Goal: Task Accomplishment & Management: Use online tool/utility

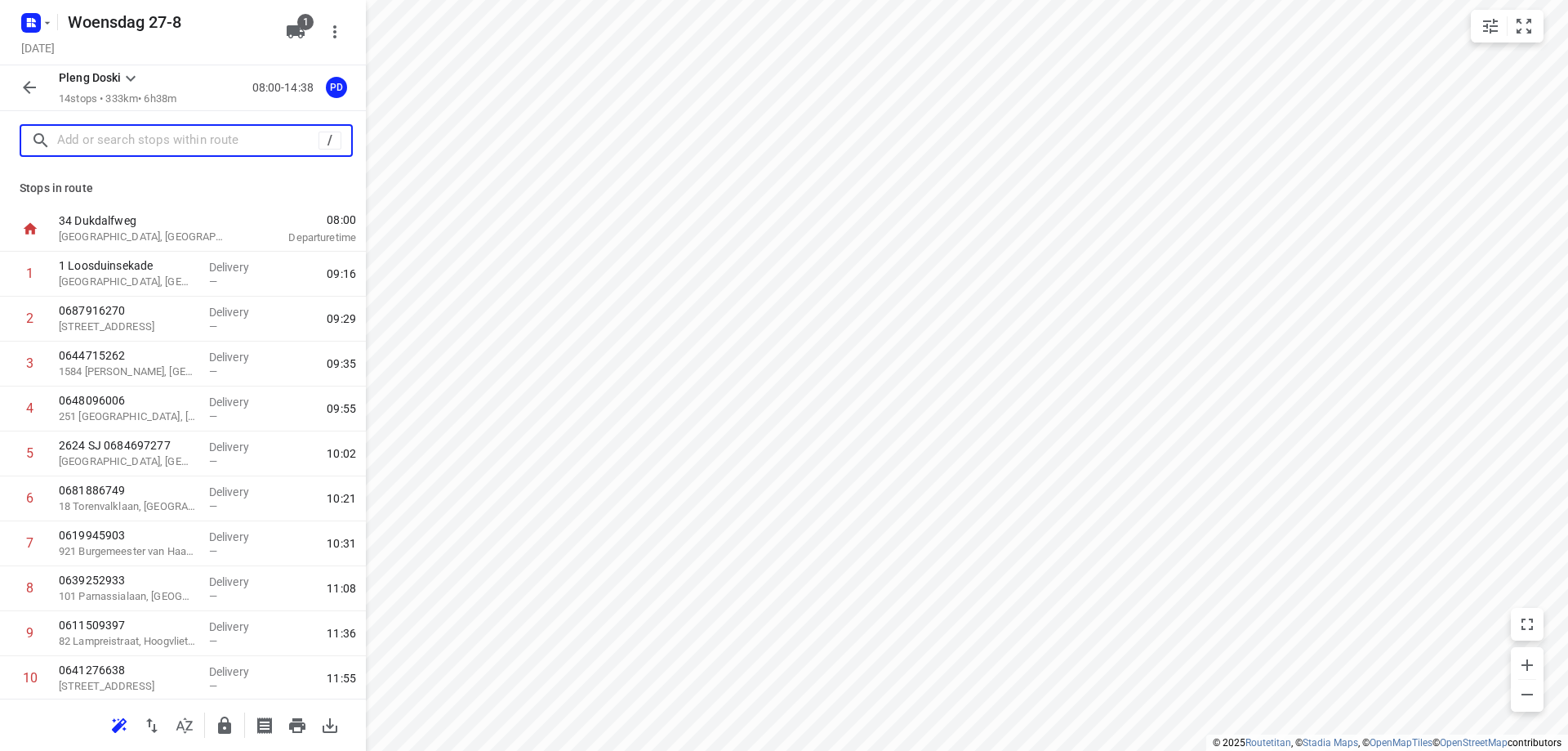
click at [121, 143] on input "text" at bounding box center [187, 141] width 261 height 25
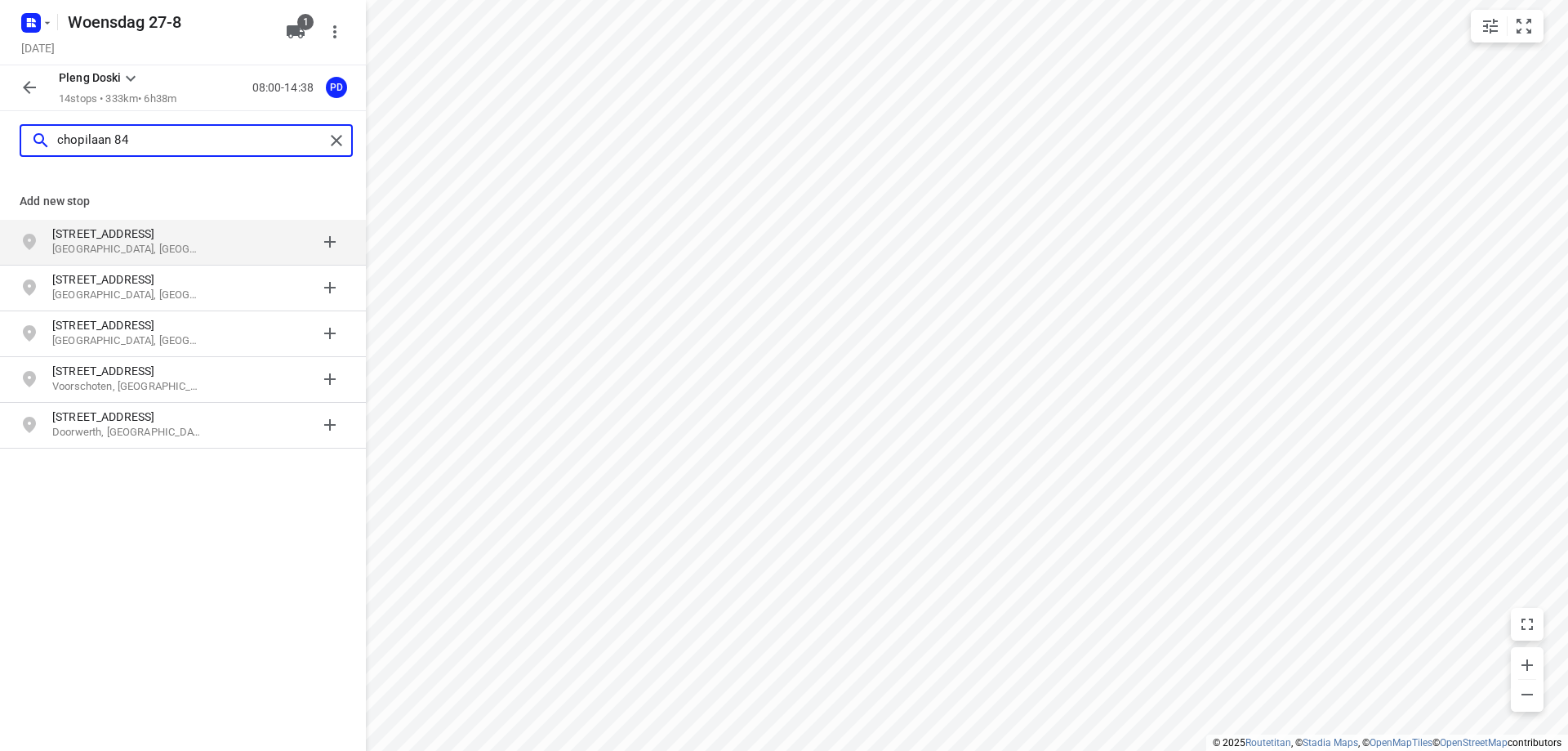
type input "chopilaan 84"
click at [189, 249] on p "[GEOGRAPHIC_DATA], [GEOGRAPHIC_DATA]" at bounding box center [127, 249] width 150 height 15
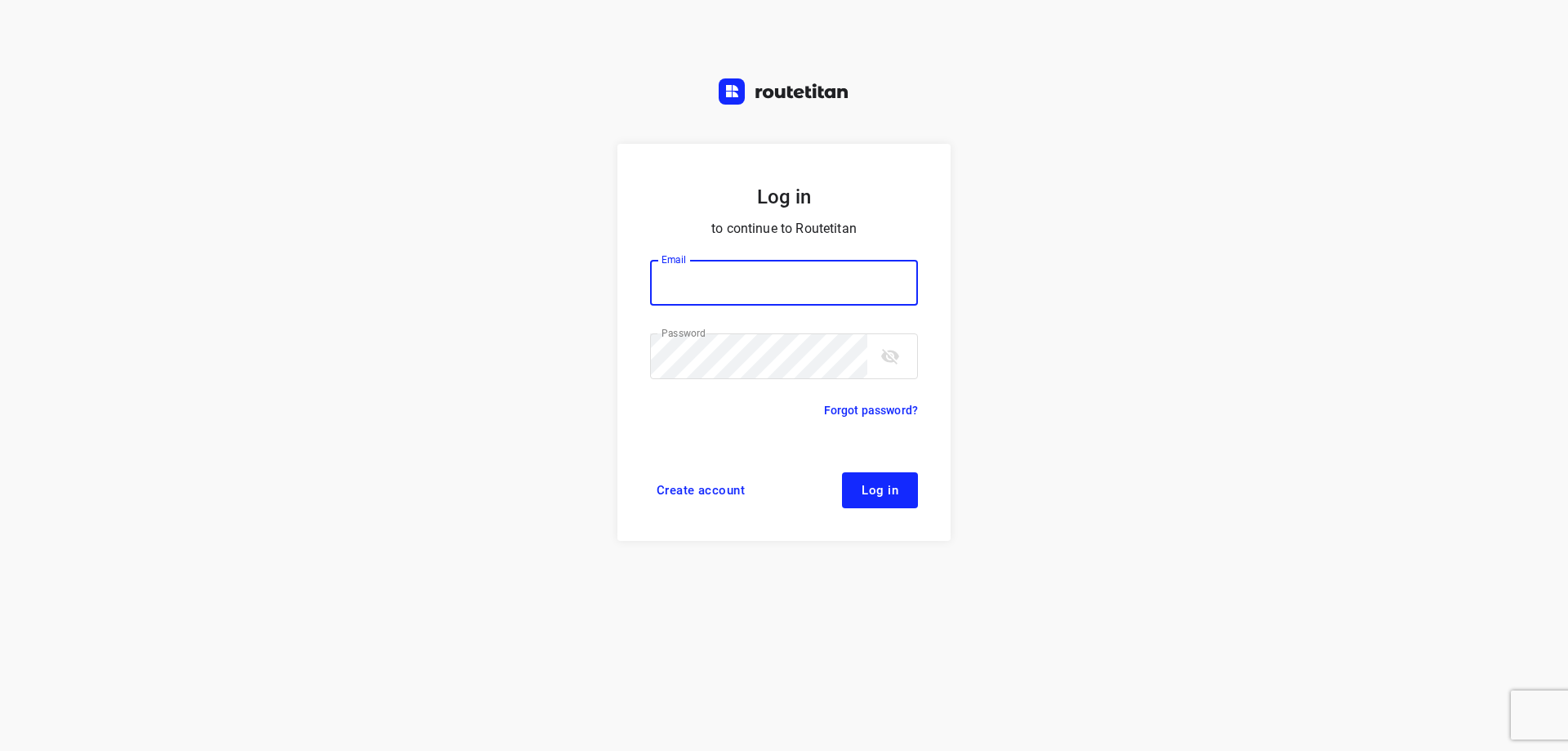
type input "plengtransport@hotmail.com"
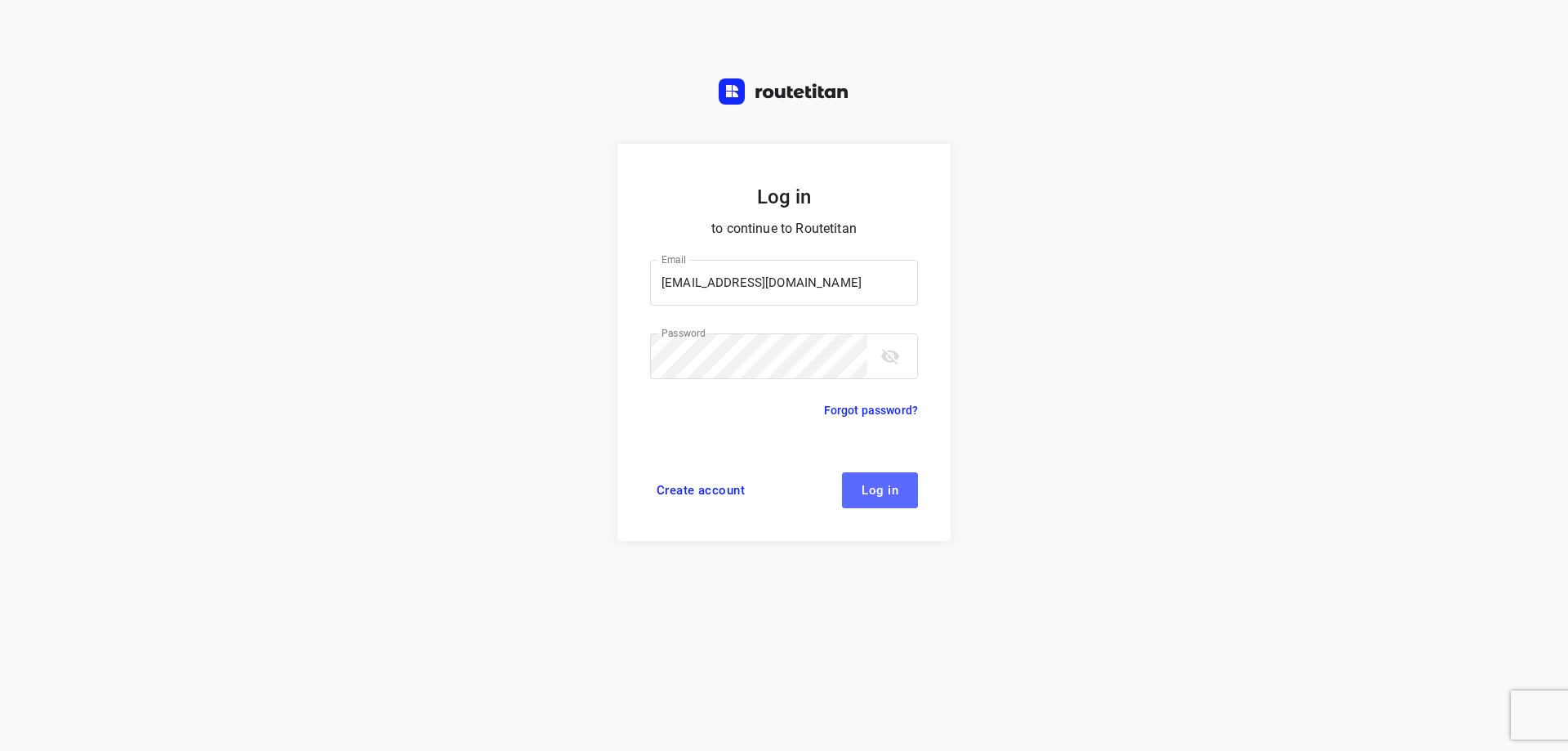
click at [858, 496] on button "Log in" at bounding box center [880, 490] width 76 height 36
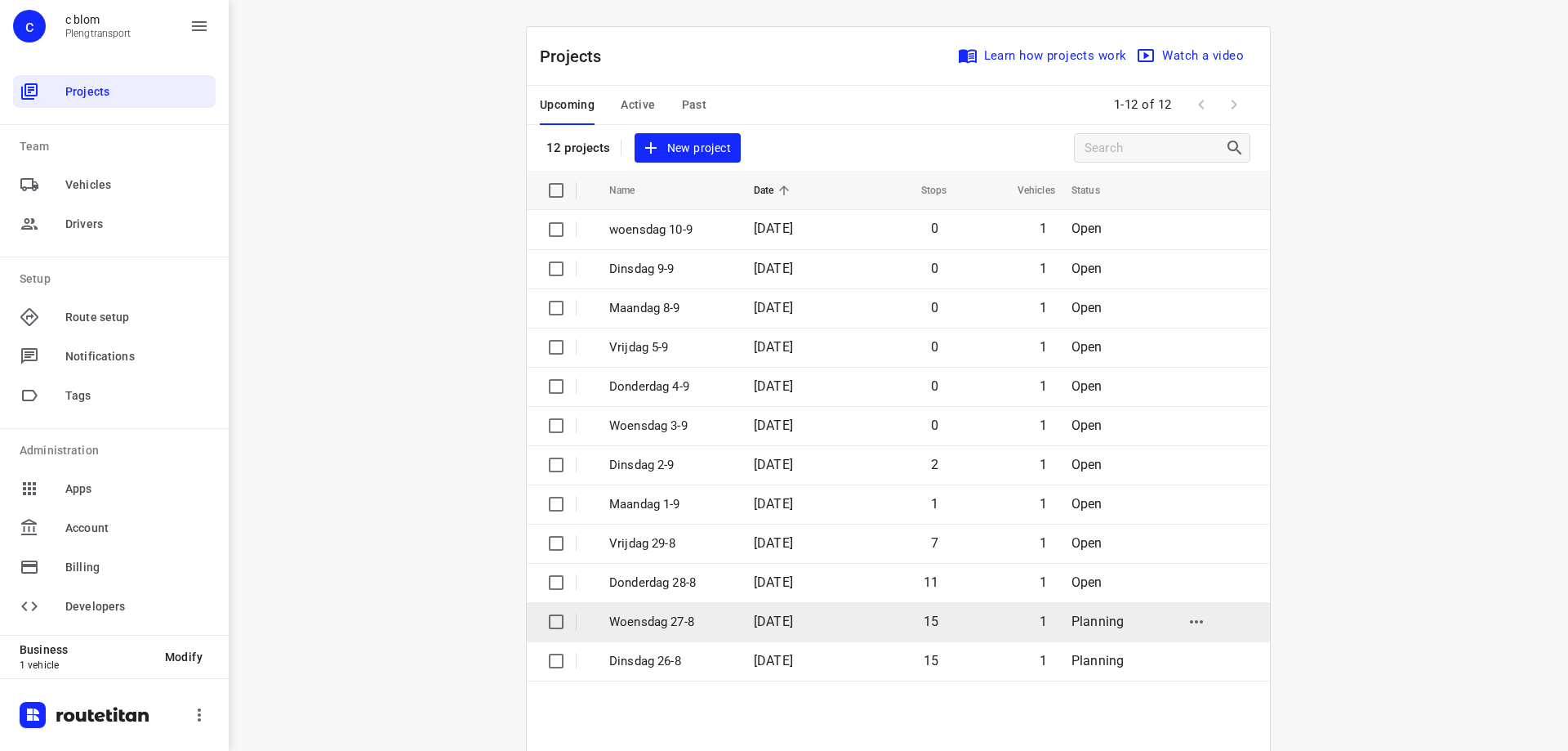
click at [715, 633] on td "Woensdag 27-8" at bounding box center [667, 622] width 148 height 39
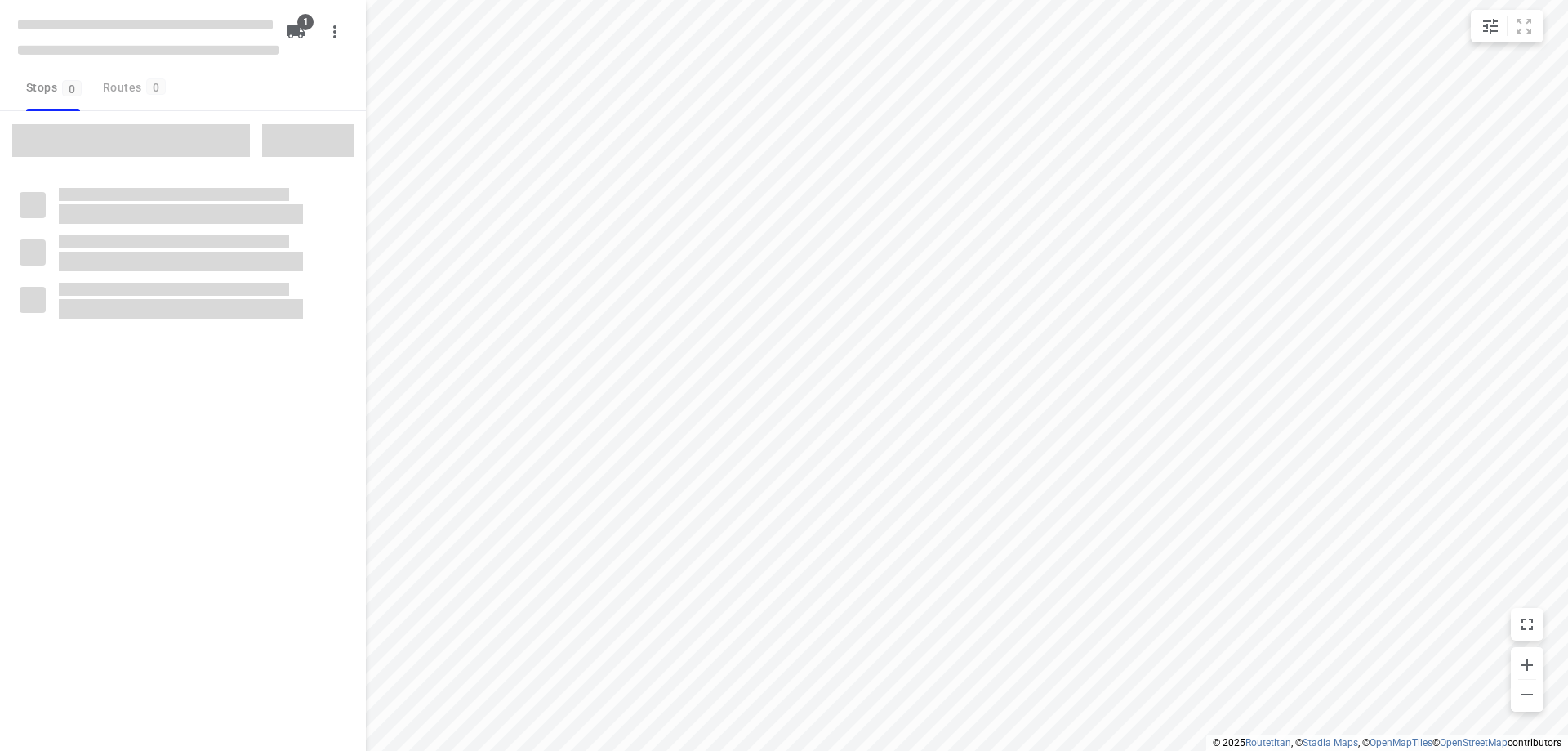
type input "distance"
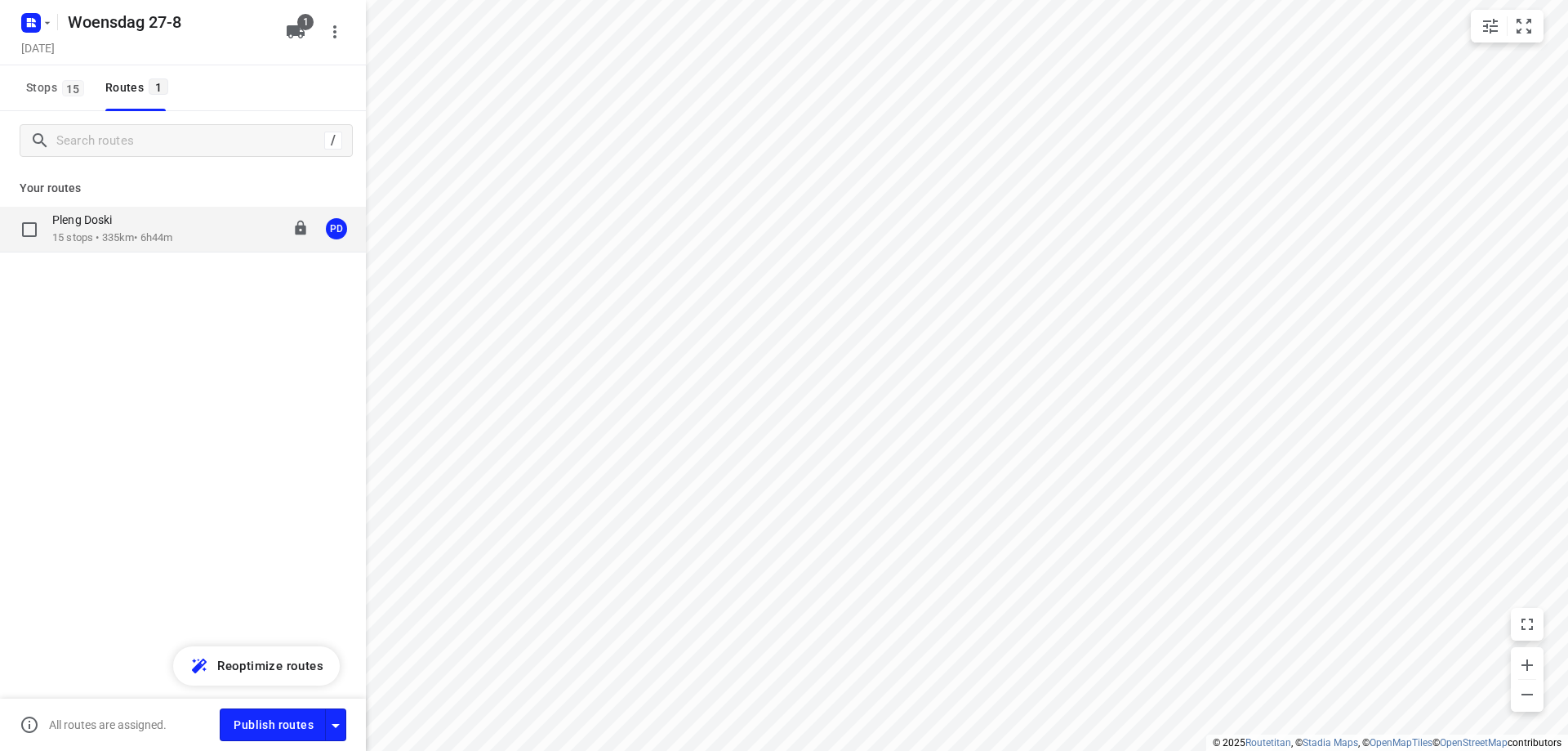
click at [173, 224] on div "Pleng Doski" at bounding box center [112, 221] width 120 height 18
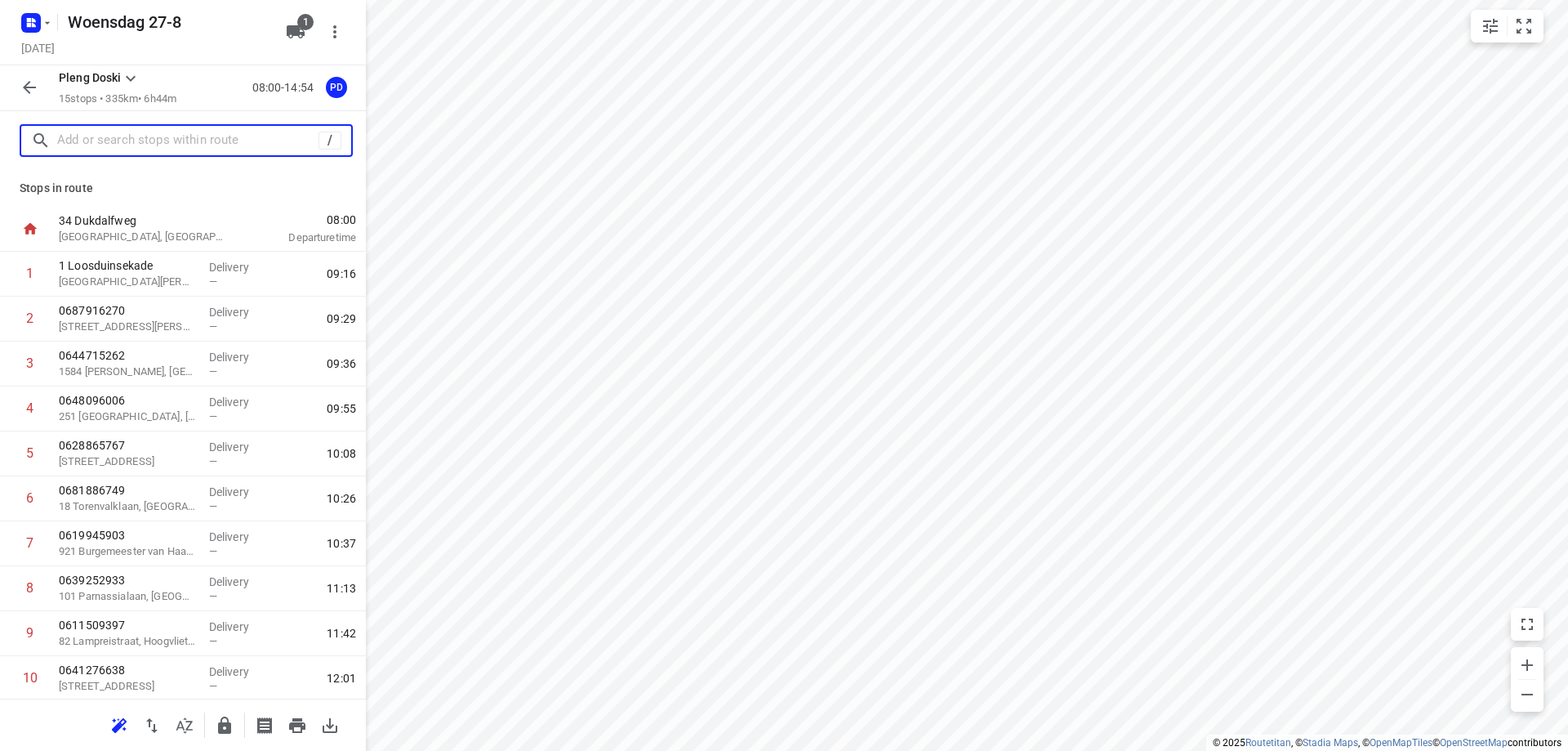
click at [162, 136] on input "text" at bounding box center [187, 141] width 261 height 25
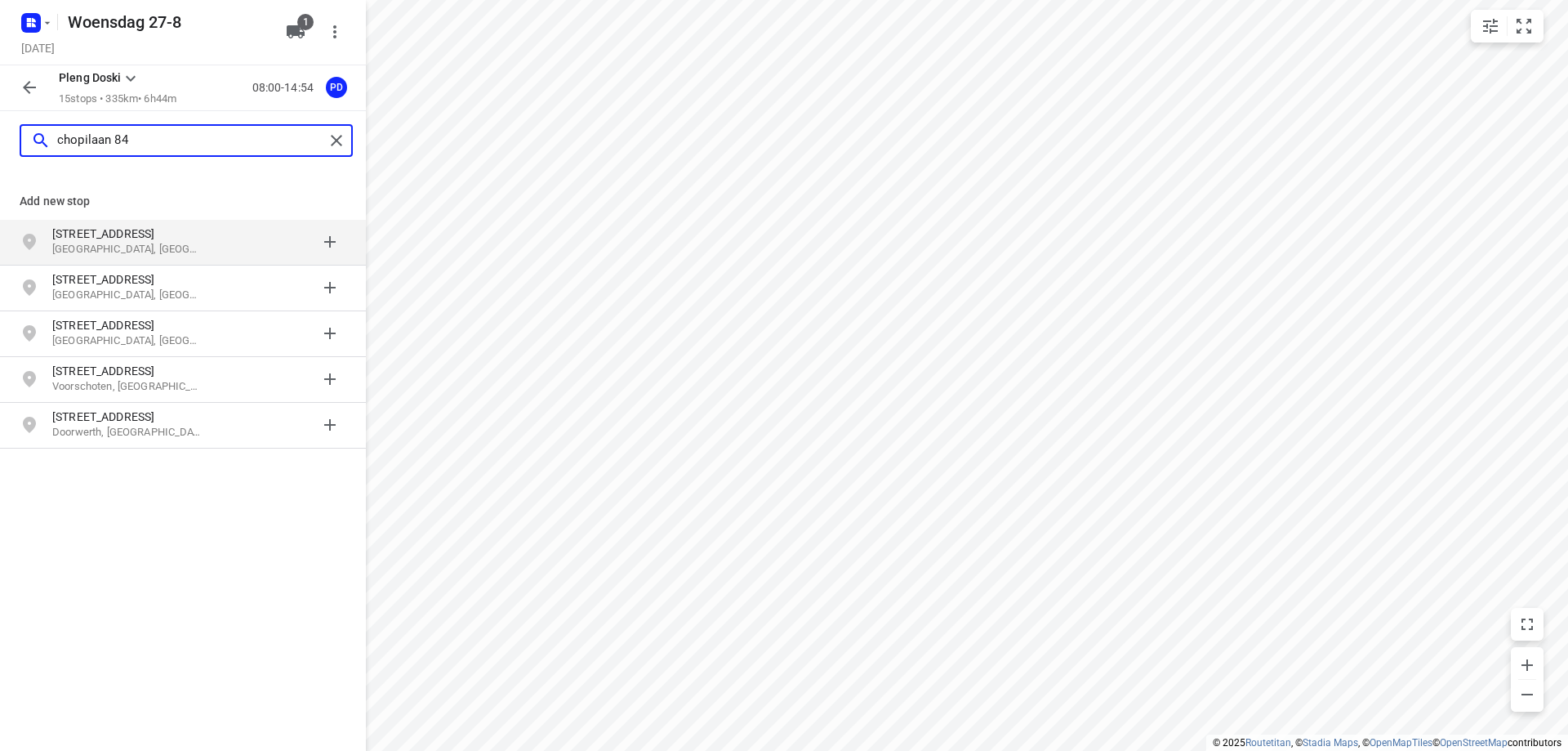
type input "chopilaan 84"
click at [134, 239] on p "[STREET_ADDRESS]" at bounding box center [127, 233] width 150 height 16
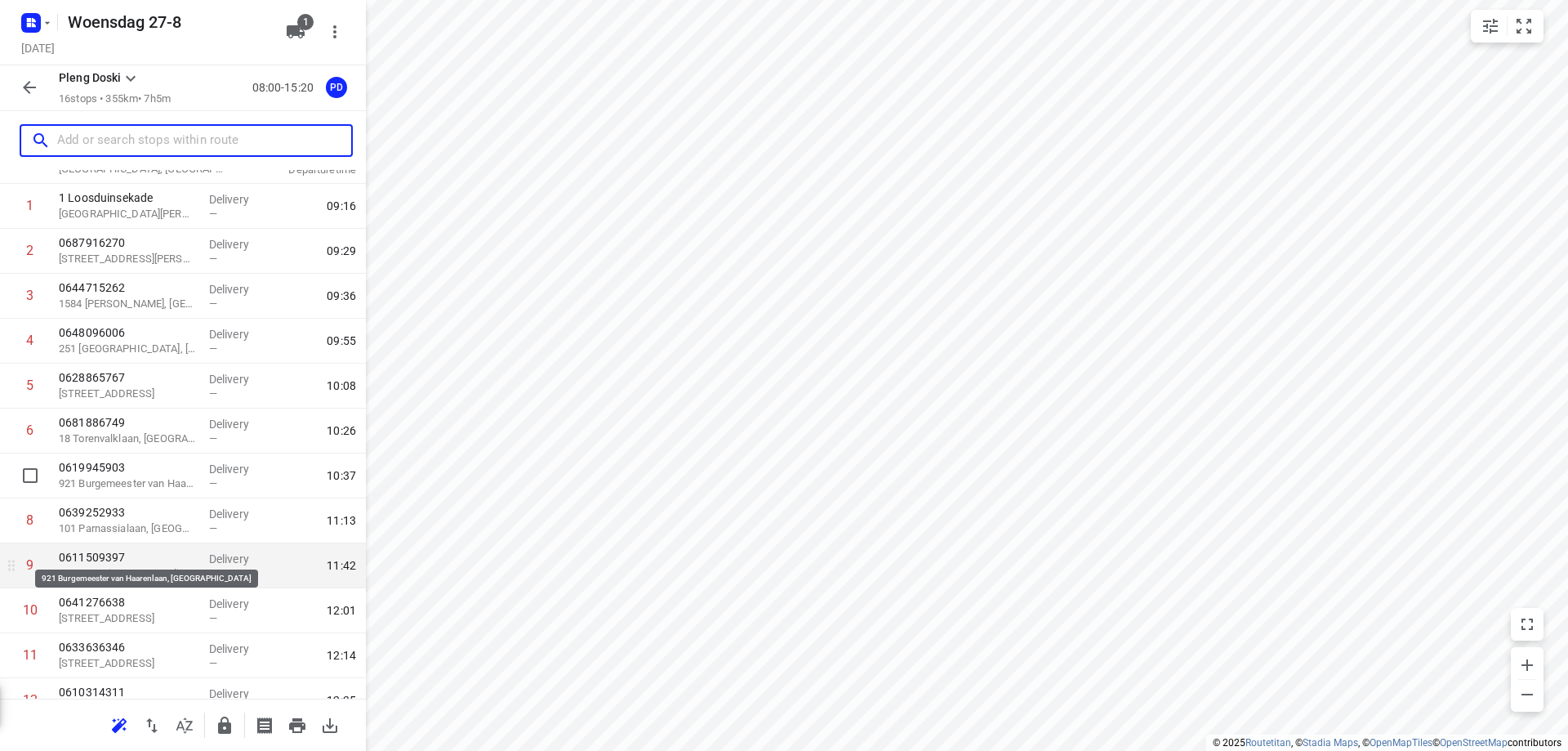
scroll to position [317, 0]
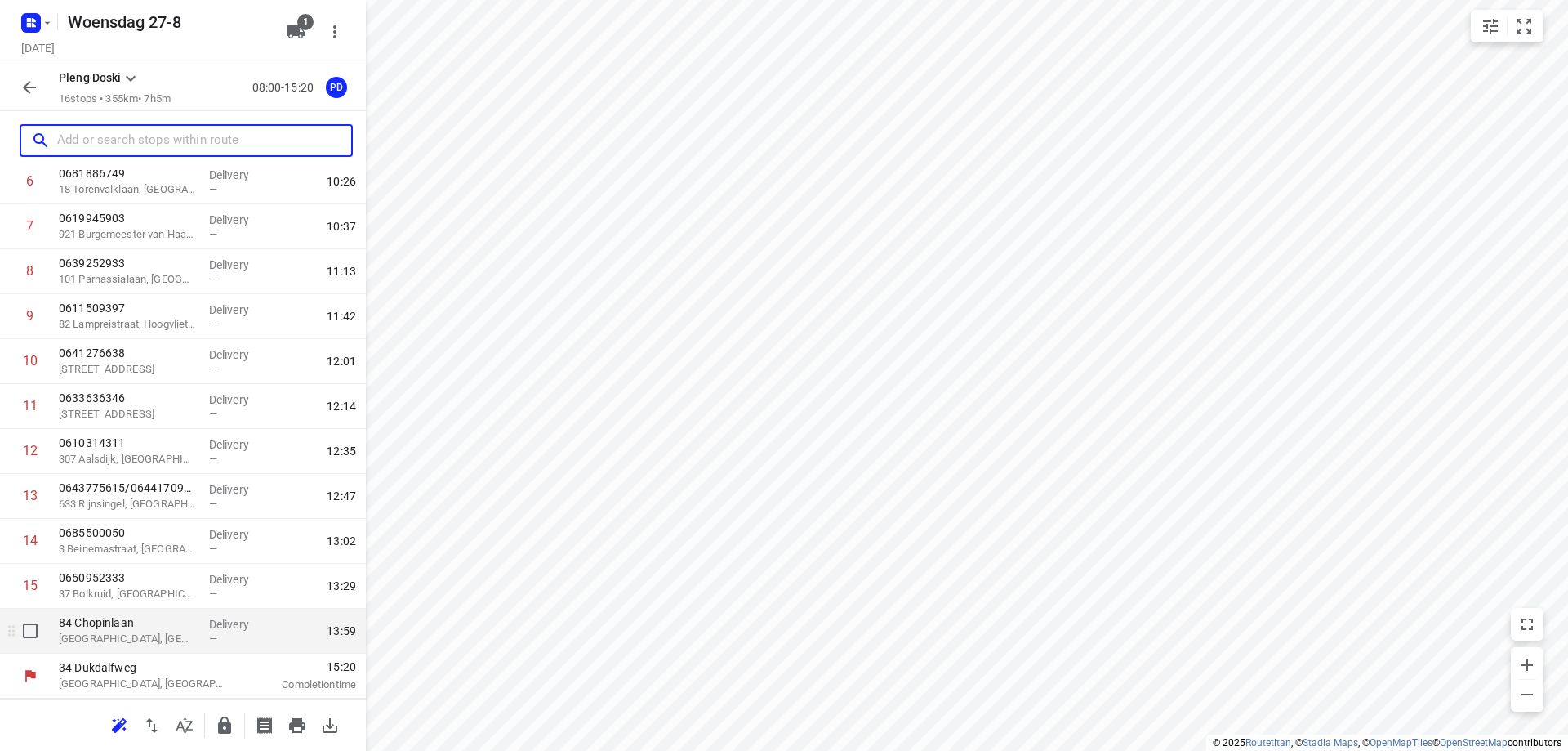
click at [152, 646] on p "[GEOGRAPHIC_DATA], [GEOGRAPHIC_DATA]" at bounding box center [127, 639] width 137 height 16
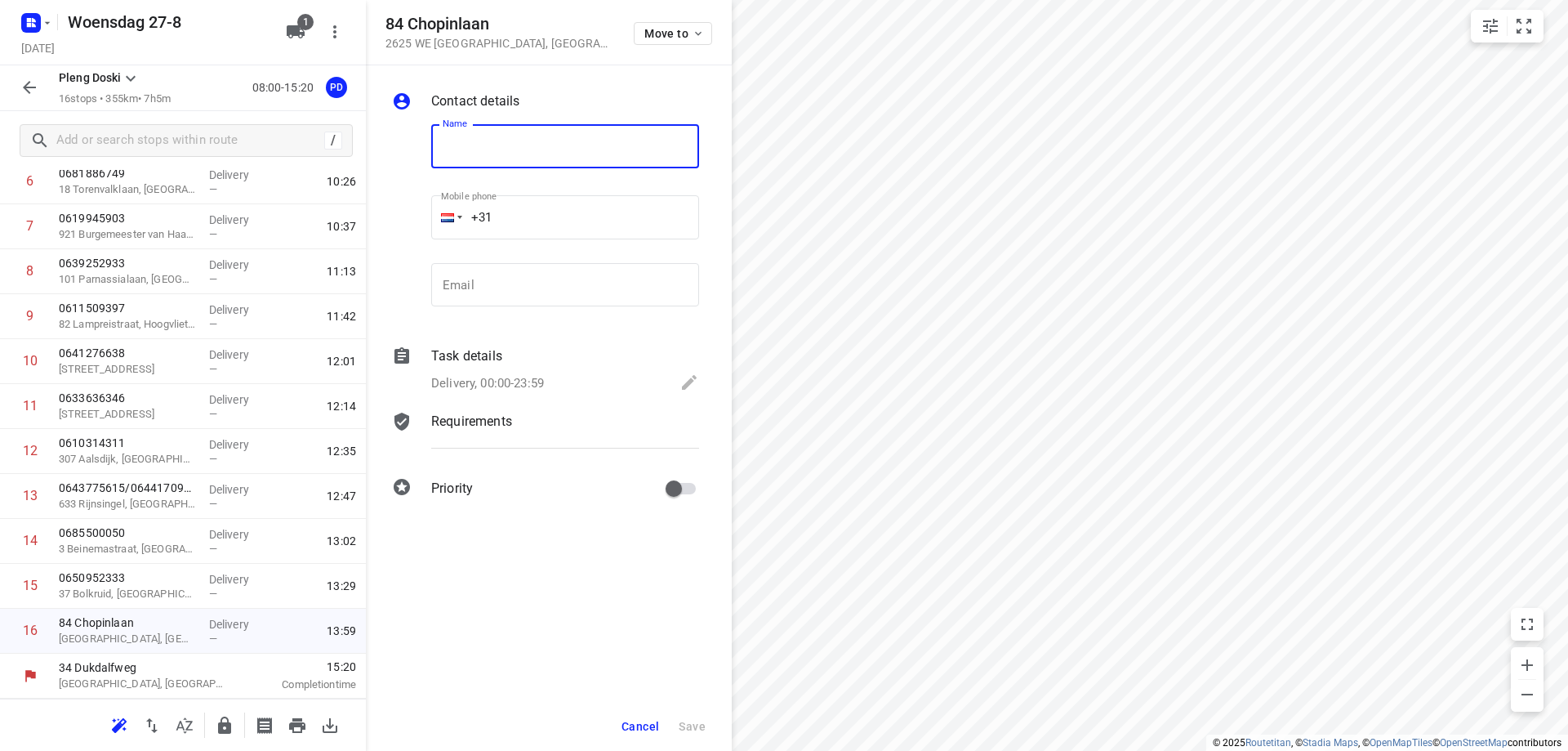
click at [636, 722] on span "Cancel" at bounding box center [640, 726] width 37 height 13
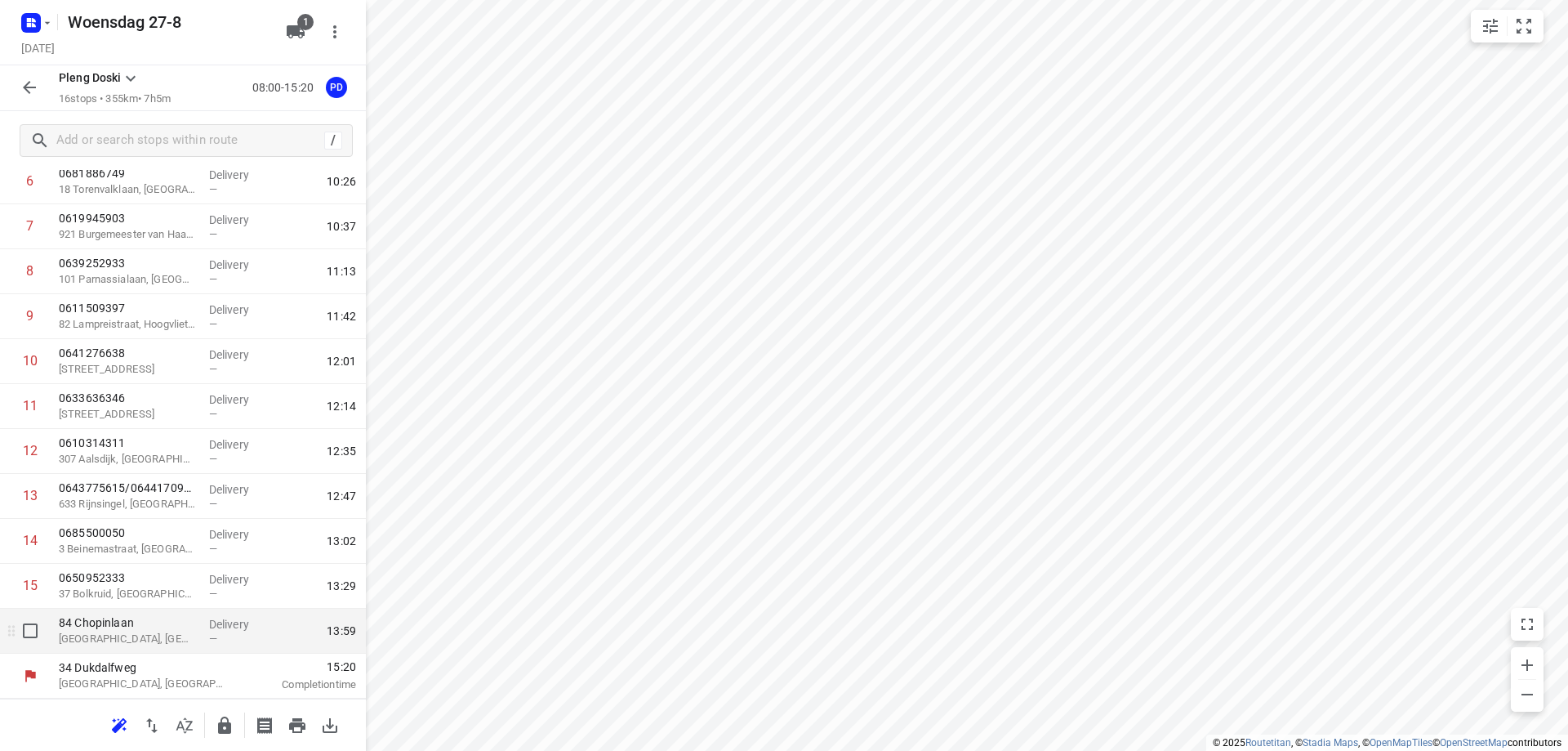
click at [136, 649] on div "[STREET_ADDRESS]" at bounding box center [127, 631] width 150 height 45
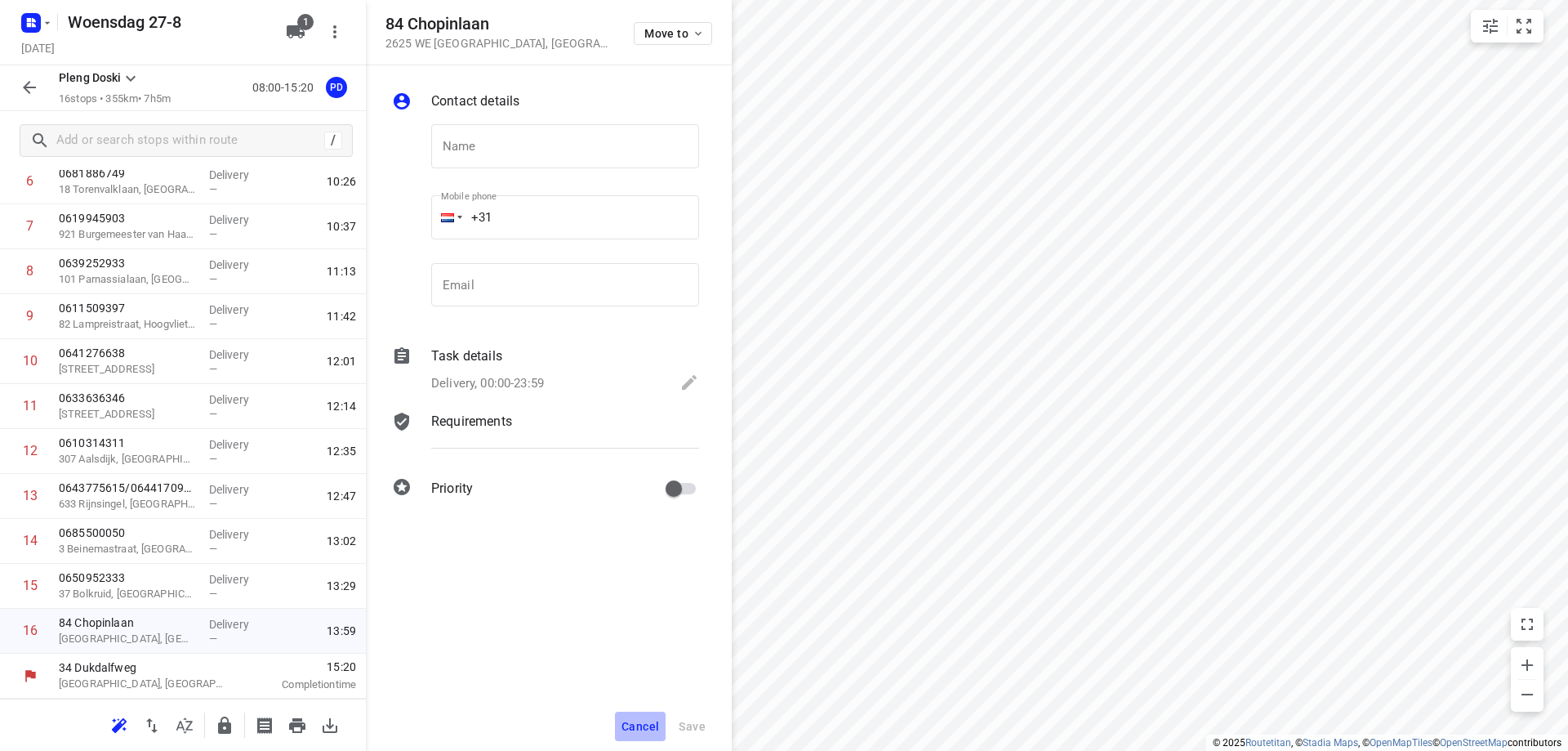
click at [646, 717] on button "Cancel" at bounding box center [640, 726] width 51 height 29
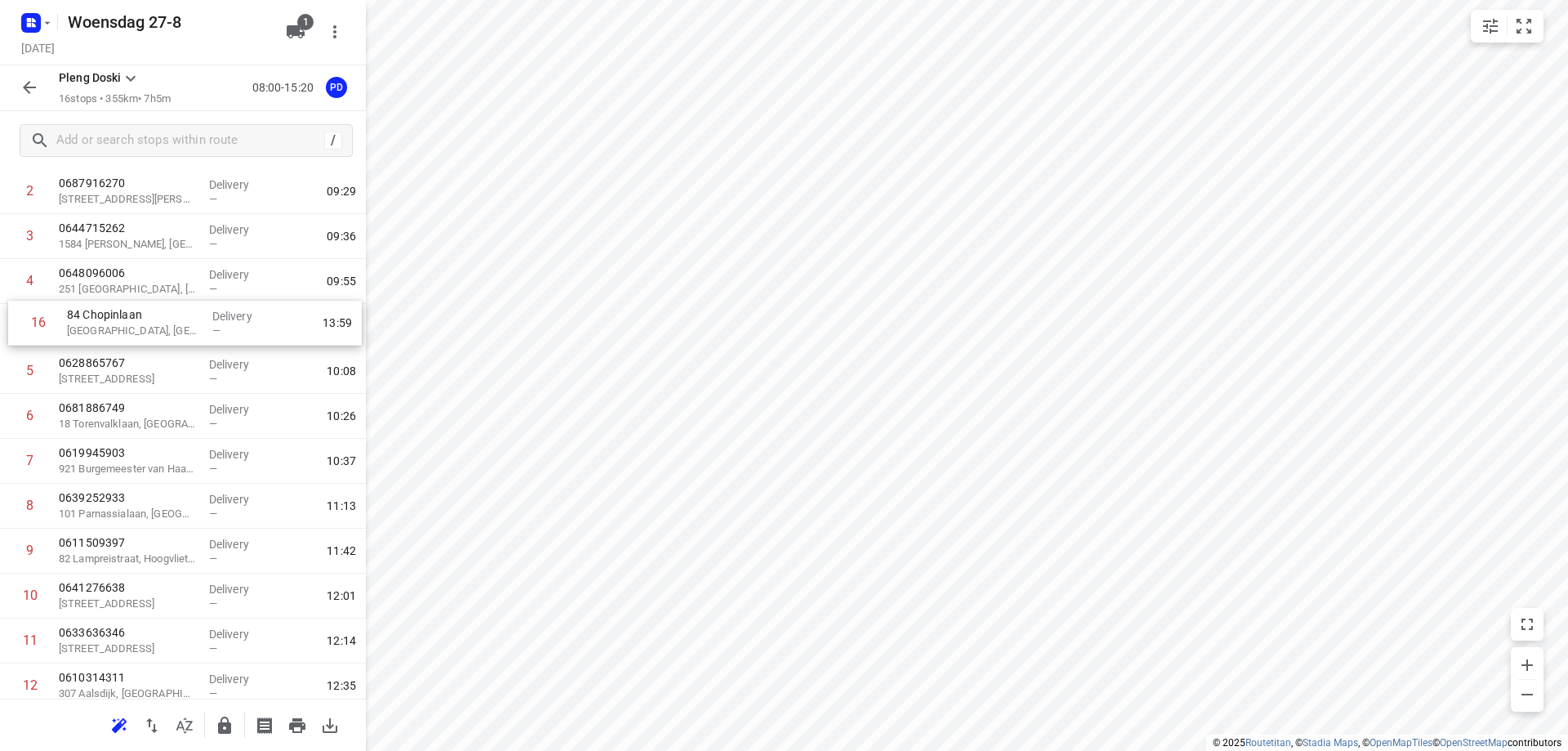
scroll to position [127, 0]
drag, startPoint x: 94, startPoint y: 644, endPoint x: 103, endPoint y: 332, distance: 312.1
click at [103, 332] on div "1 1 Loosduinsekade [GEOGRAPHIC_DATA][PERSON_NAME], [GEOGRAPHIC_DATA] Delivery —…" at bounding box center [183, 484] width 366 height 719
click at [35, 328] on input "checkbox" at bounding box center [30, 326] width 33 height 33
checkbox input "true"
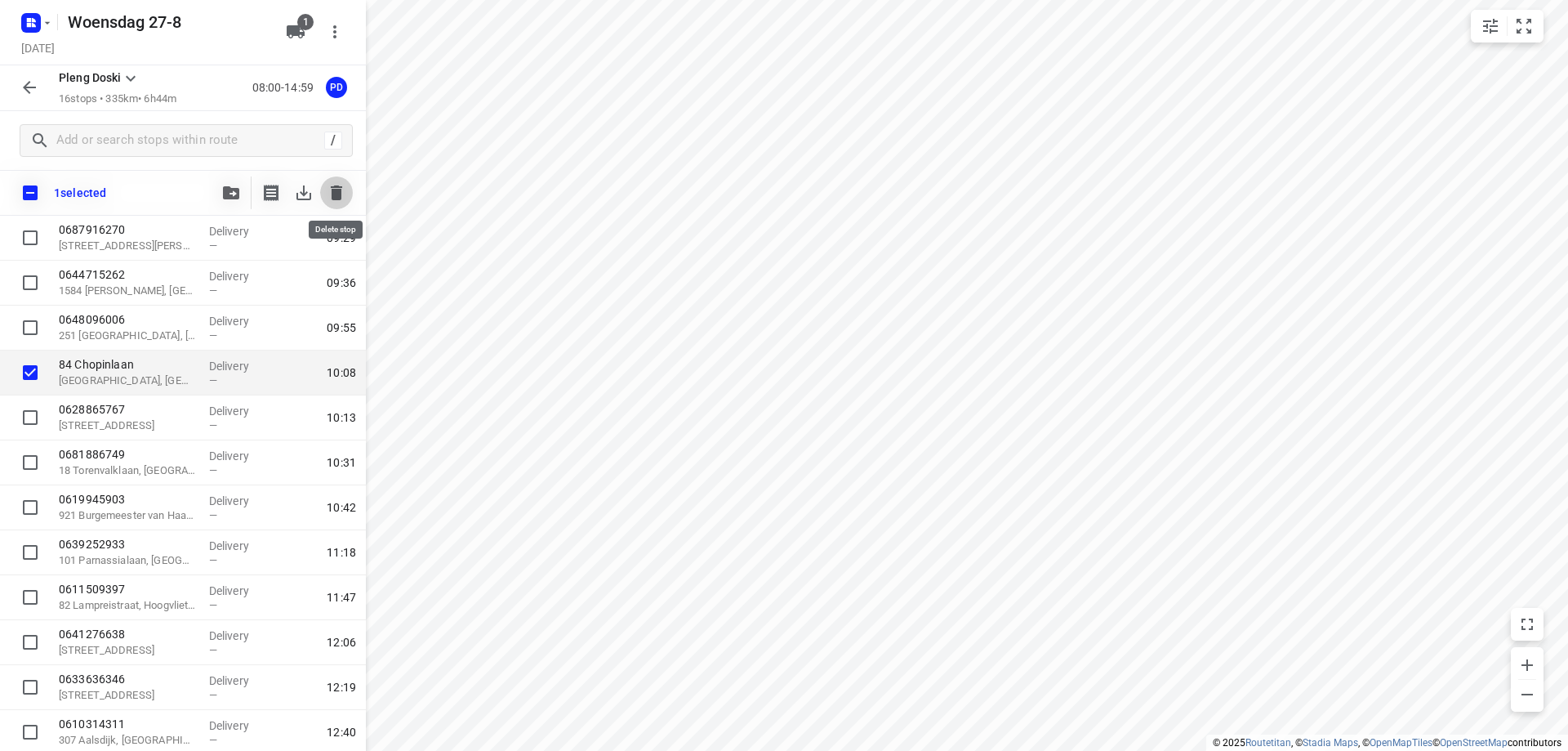
click at [345, 202] on button "button" at bounding box center [336, 192] width 33 height 33
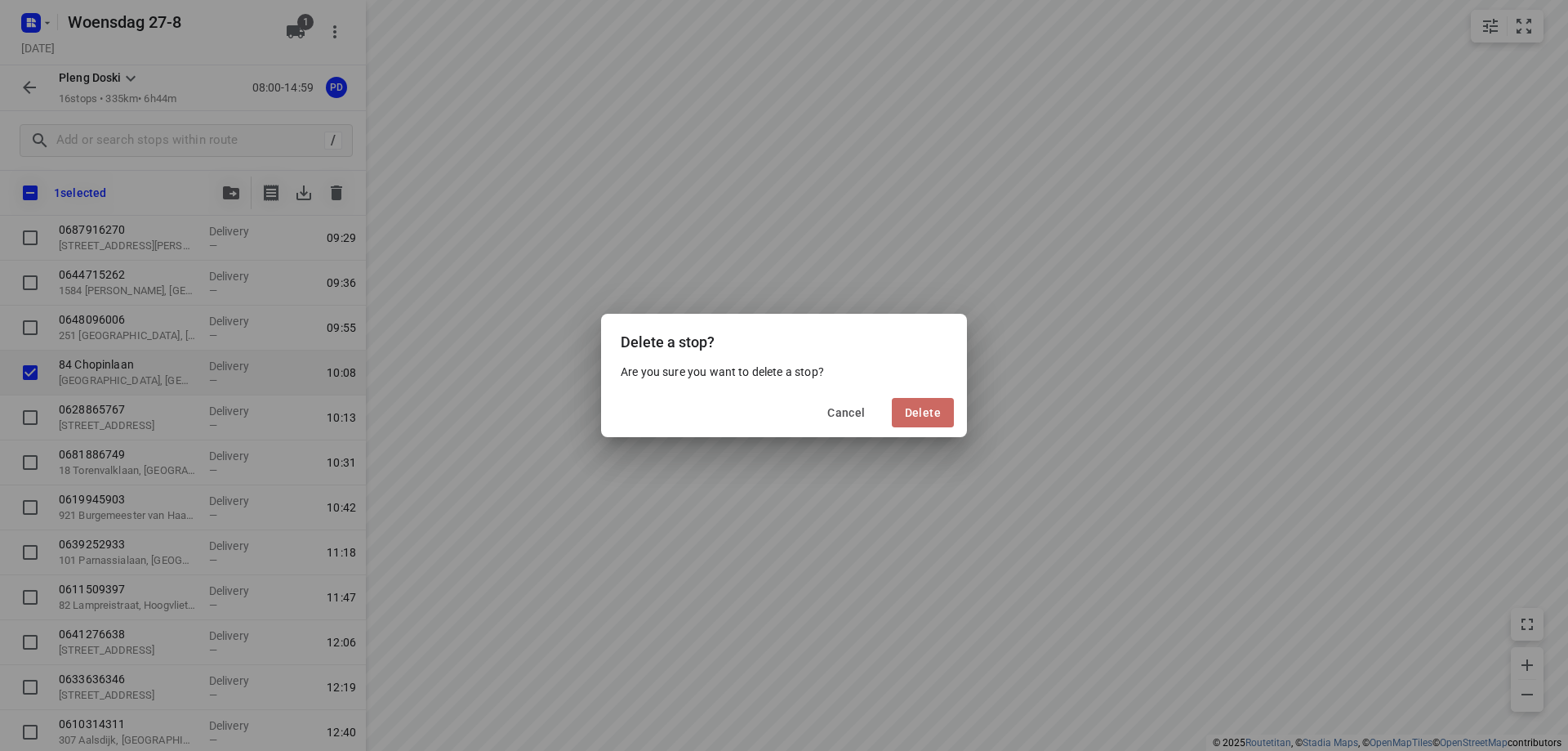
click at [936, 416] on span "Delete" at bounding box center [922, 412] width 36 height 13
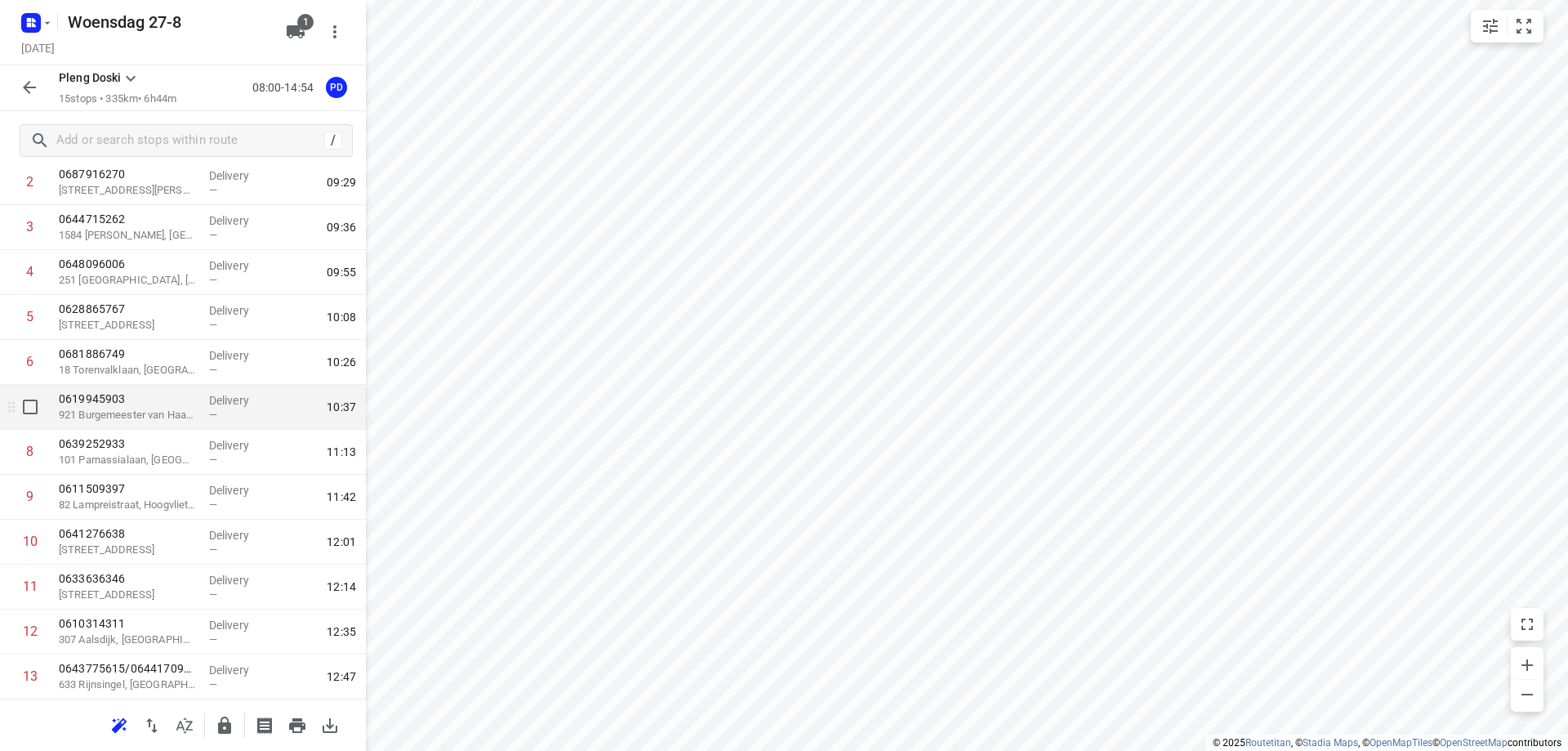
scroll to position [109, 0]
